Goal: Task Accomplishment & Management: Manage account settings

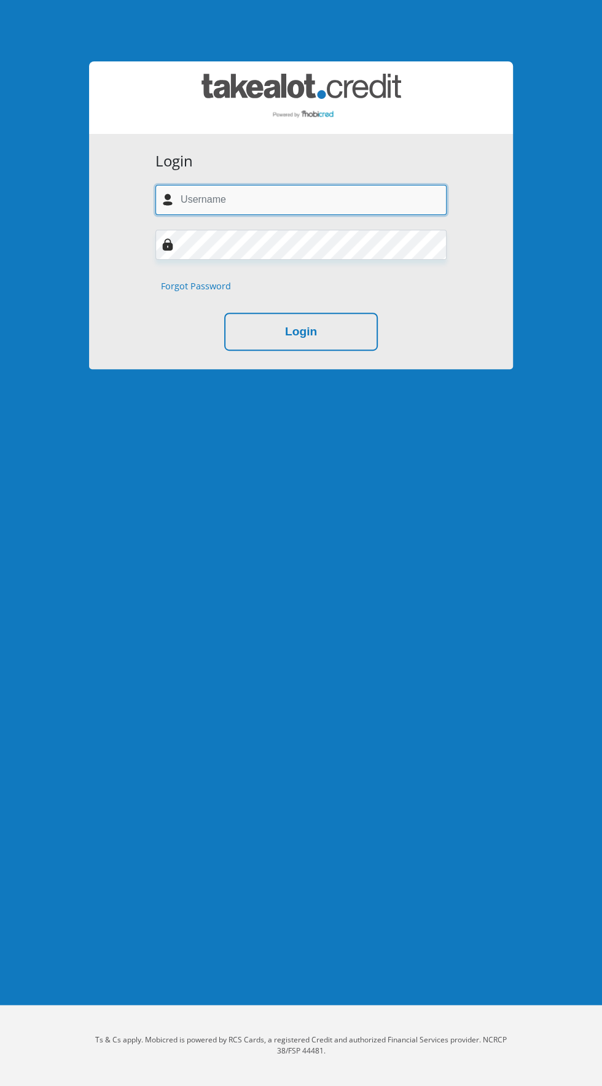
click at [236, 198] on input "text" at bounding box center [300, 200] width 291 height 30
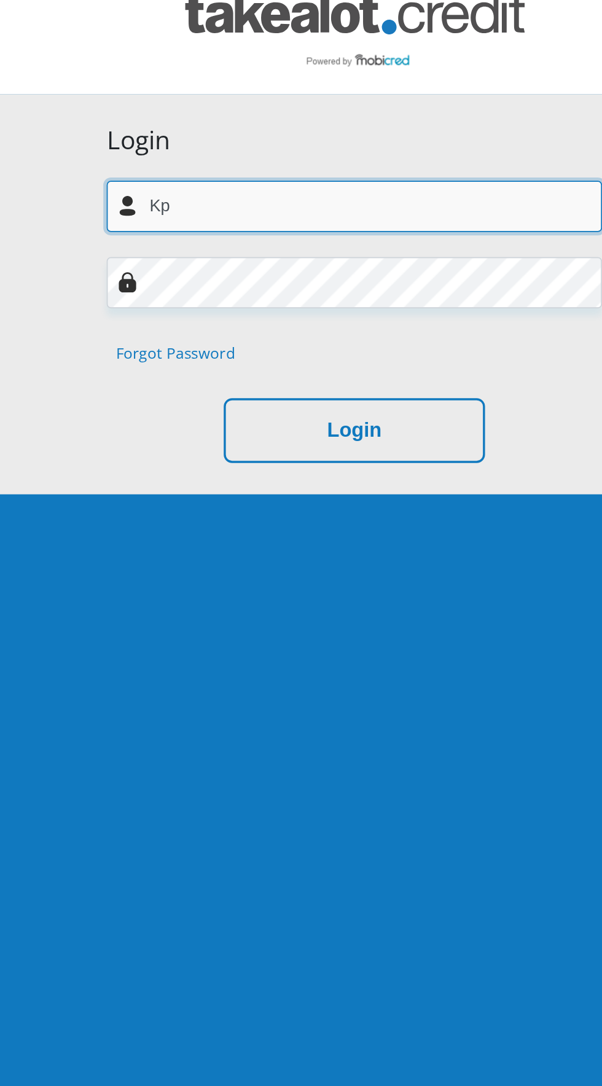
type input "Kparker@rygatesecurity.co.za"
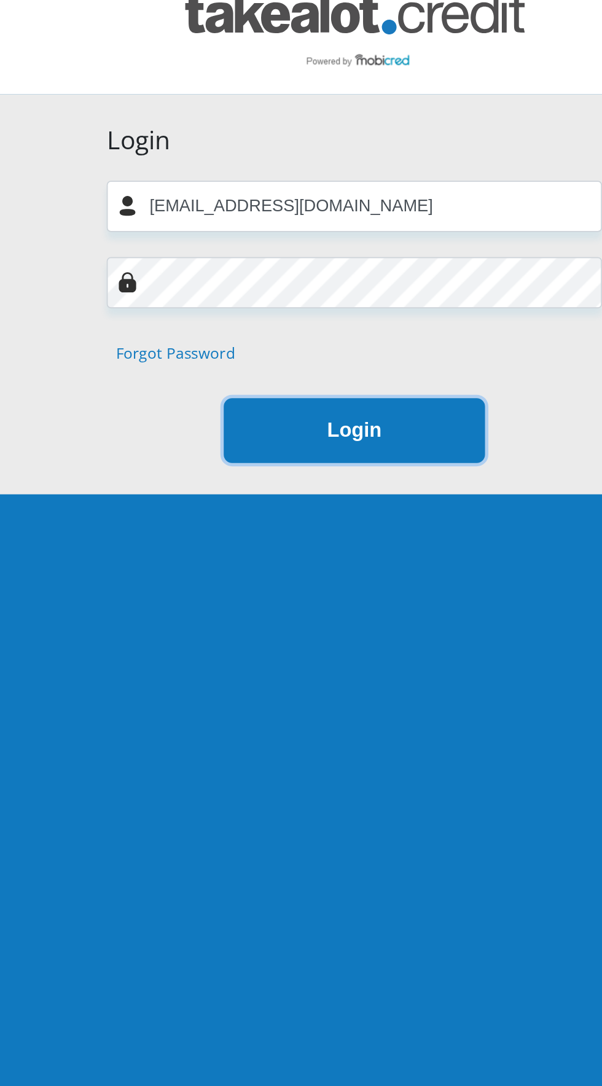
click at [294, 344] on button "Login" at bounding box center [301, 332] width 154 height 39
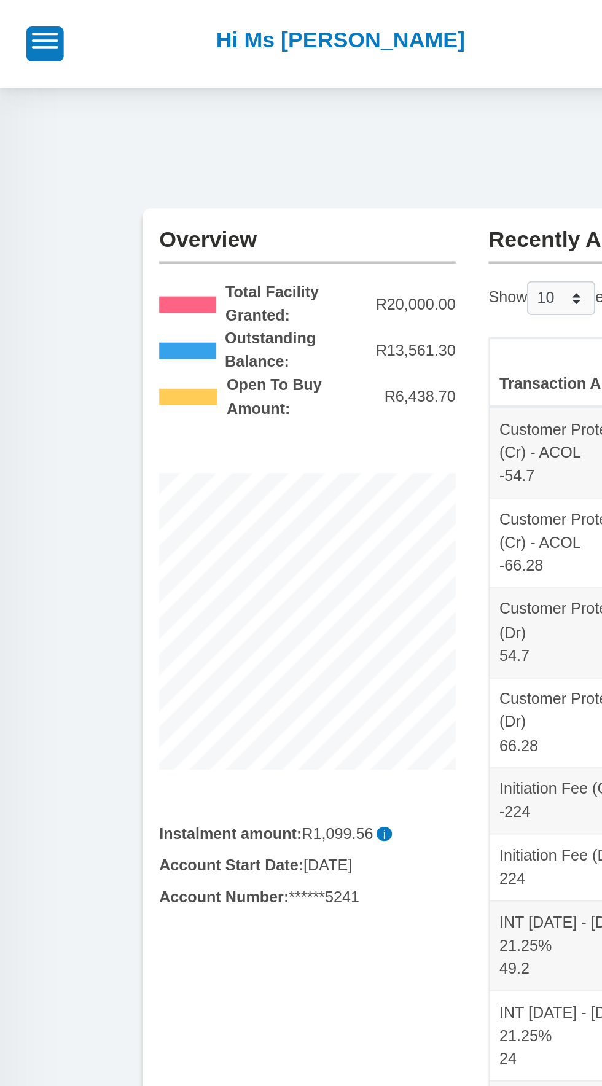
click at [91, 466] on b "Instalment amount:" at bounding box center [129, 466] width 80 height 10
click at [26, 31] on button "button" at bounding box center [25, 24] width 21 height 19
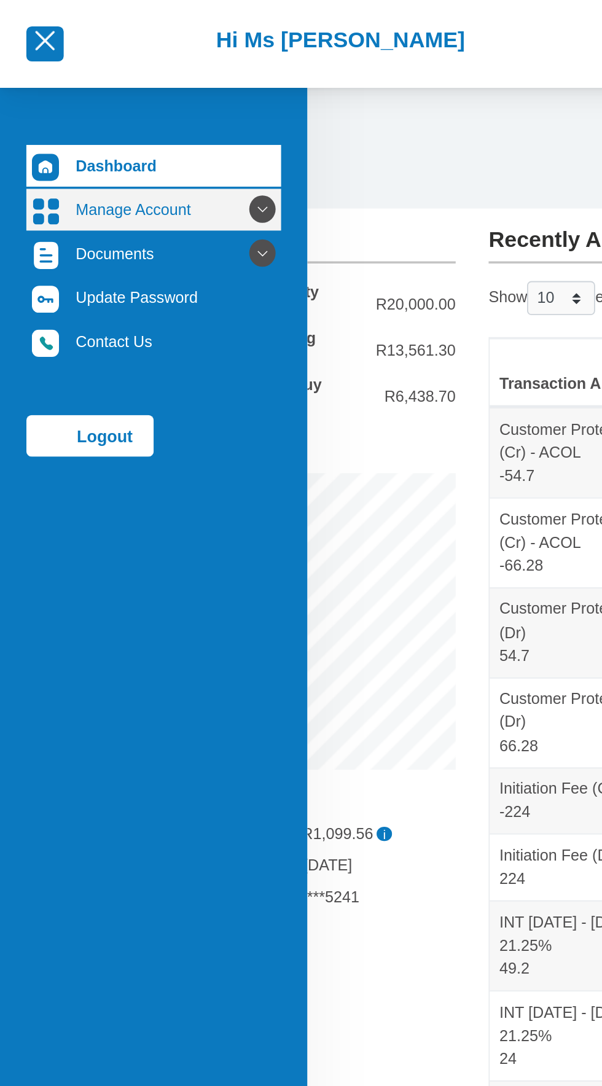
click at [144, 124] on icon at bounding box center [146, 117] width 21 height 21
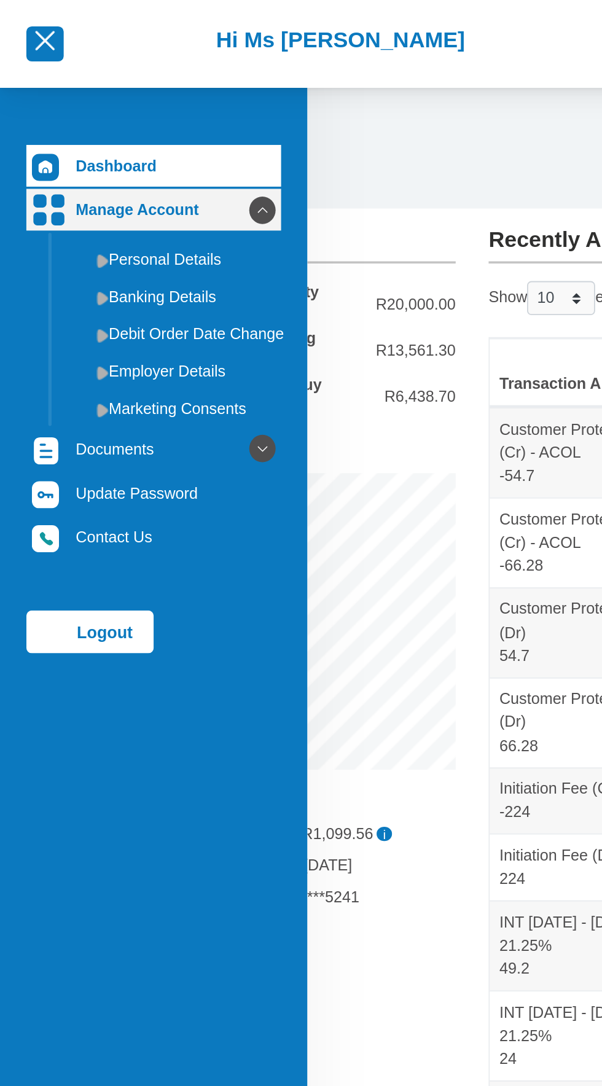
click at [30, 122] on img at bounding box center [27, 117] width 18 height 18
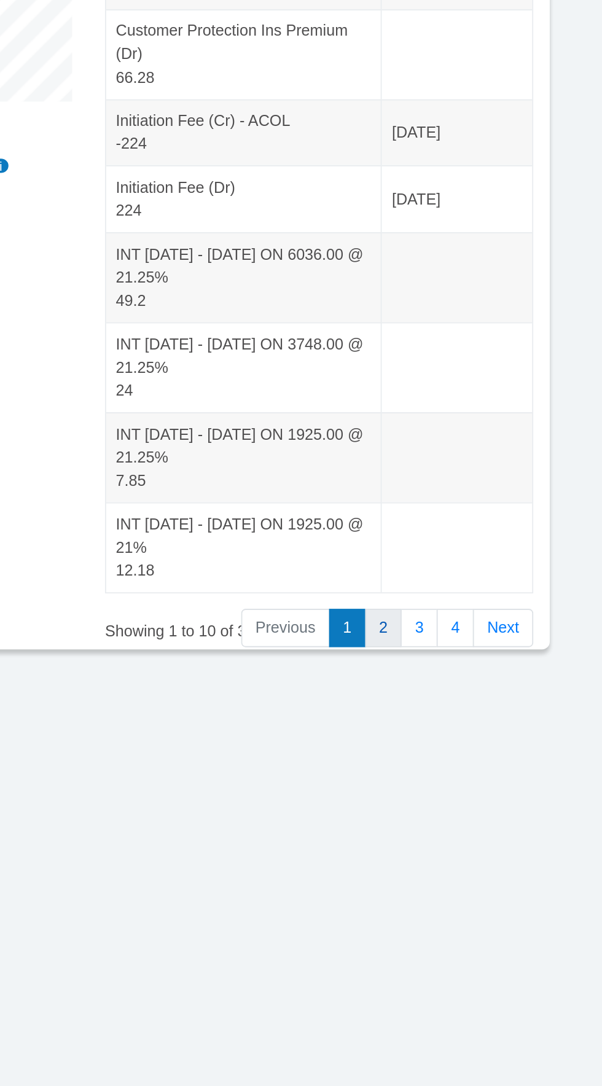
click at [431, 719] on link "2" at bounding box center [429, 725] width 21 height 22
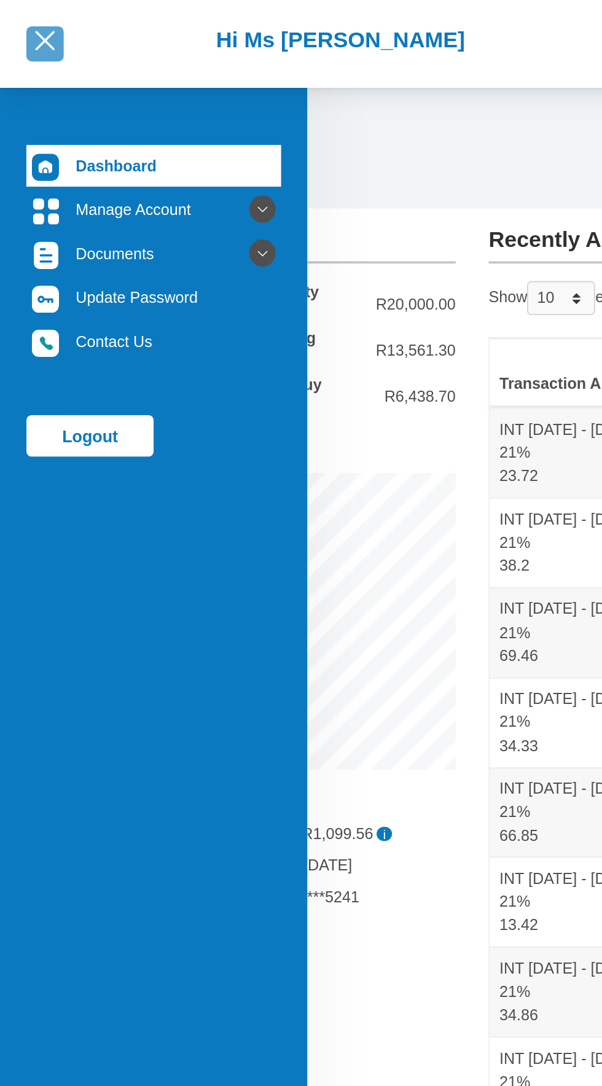
click at [25, 22] on span "button" at bounding box center [25, 22] width 11 height 11
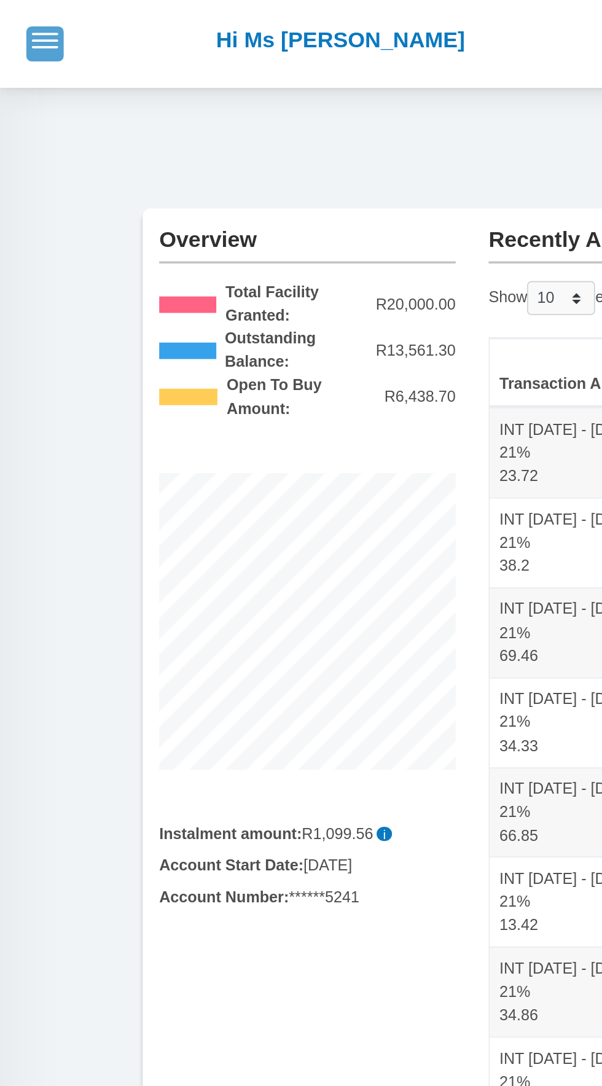
click at [23, 20] on span "button" at bounding box center [25, 18] width 15 height 1
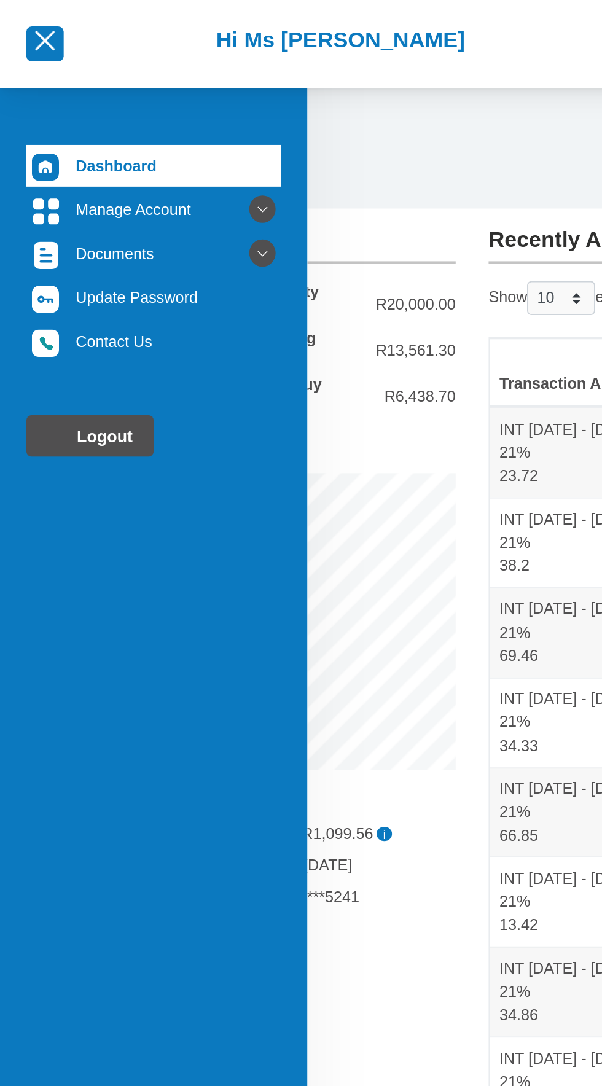
click at [45, 246] on link "Logout" at bounding box center [50, 243] width 71 height 23
